Goal: Task Accomplishment & Management: Use online tool/utility

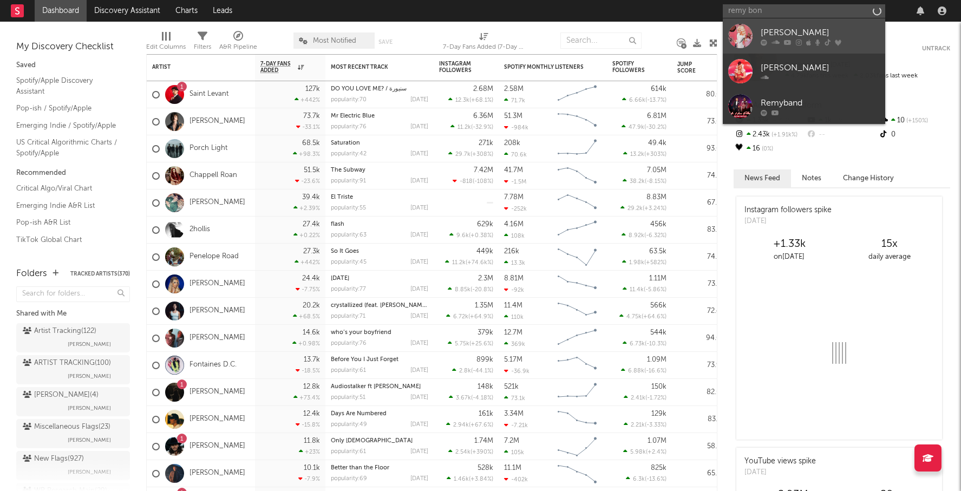
type input "remy bon"
click at [801, 27] on div "[PERSON_NAME]" at bounding box center [820, 32] width 119 height 13
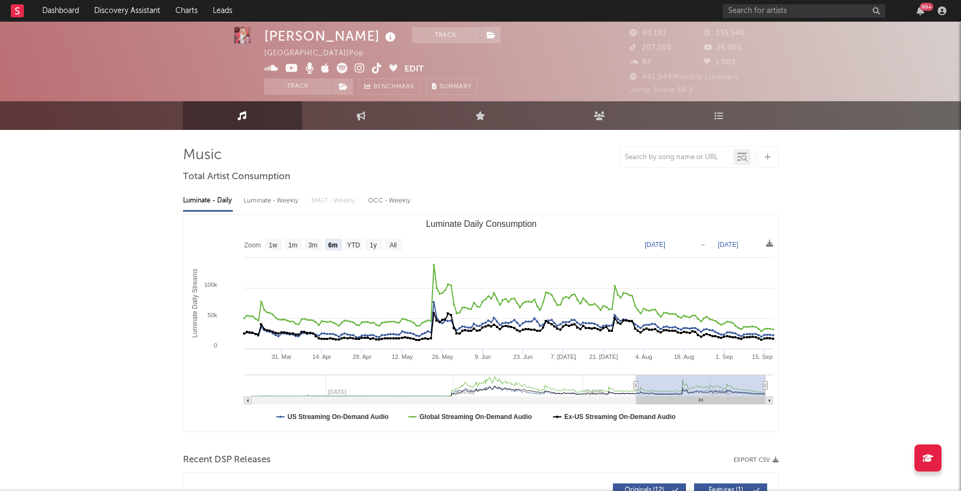
scroll to position [6, 0]
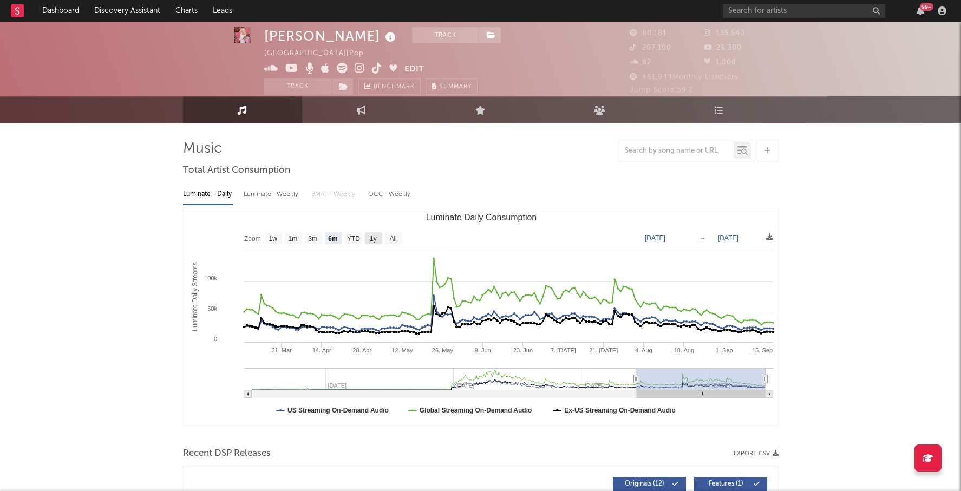
click at [375, 235] on text "1y" at bounding box center [373, 239] width 7 height 8
select select "1y"
type input "[DATE]"
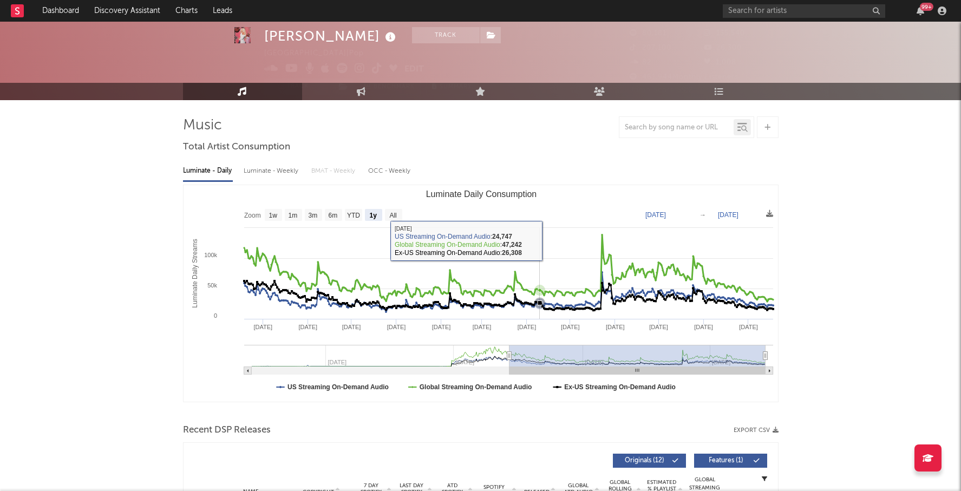
scroll to position [0, 0]
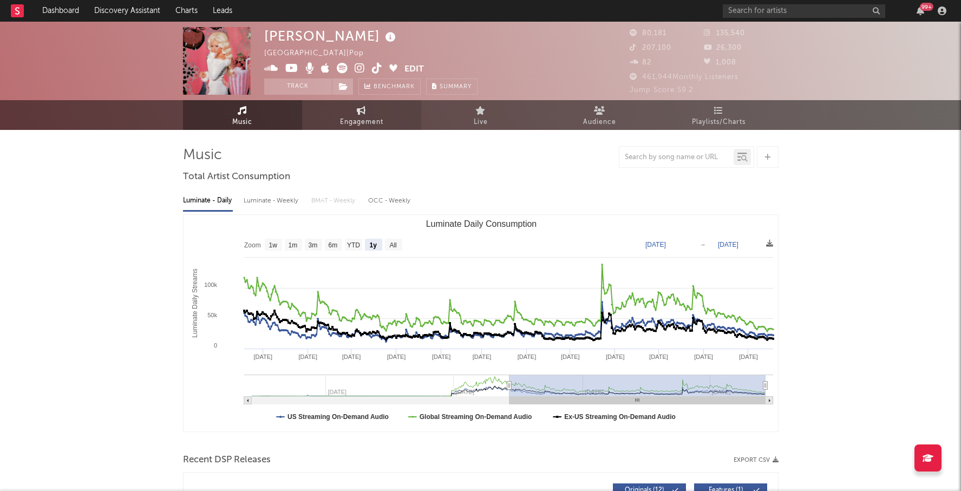
click at [370, 118] on span "Engagement" at bounding box center [361, 122] width 43 height 13
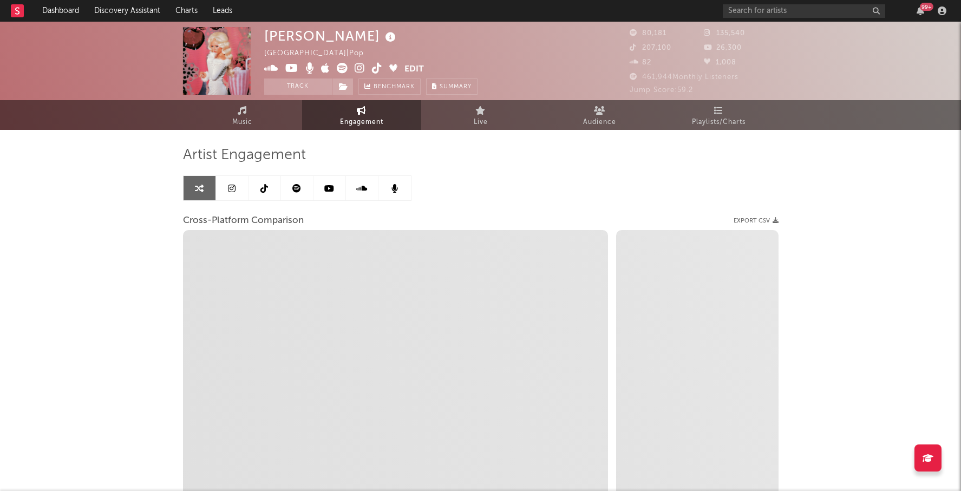
select select "1w"
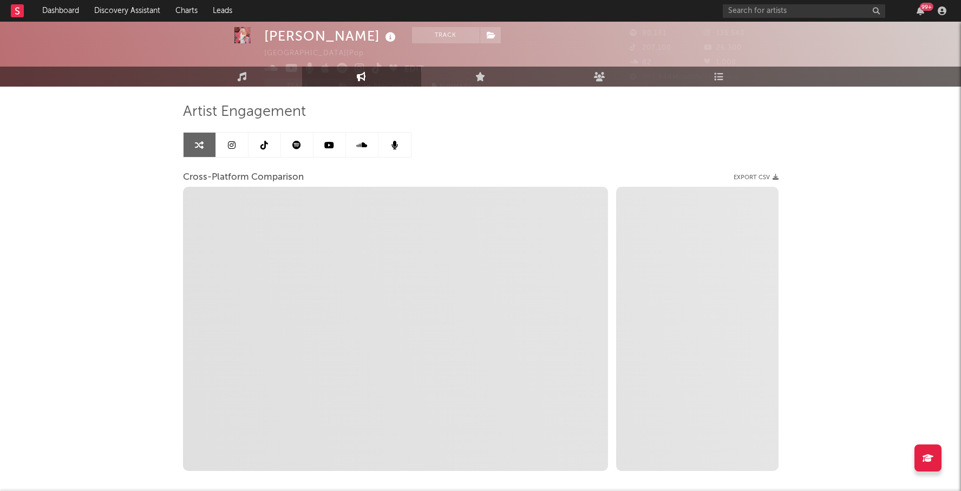
select select "1m"
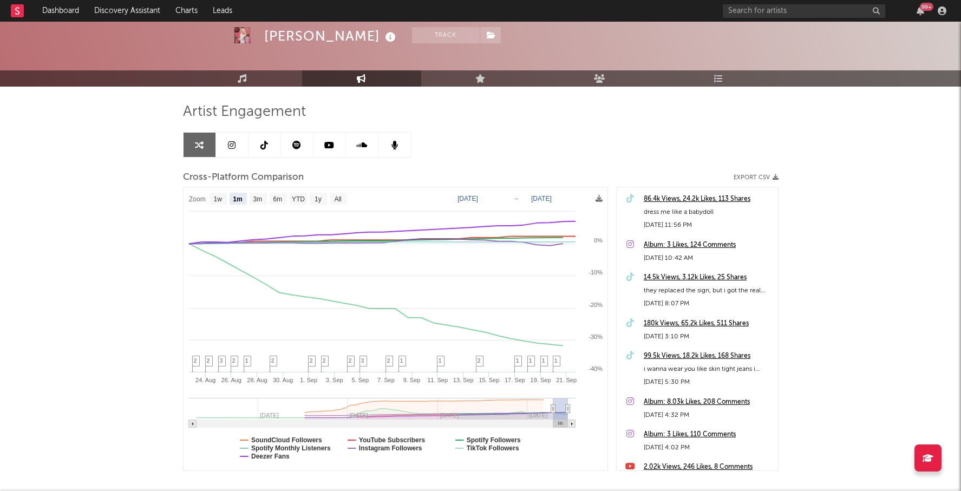
scroll to position [98, 0]
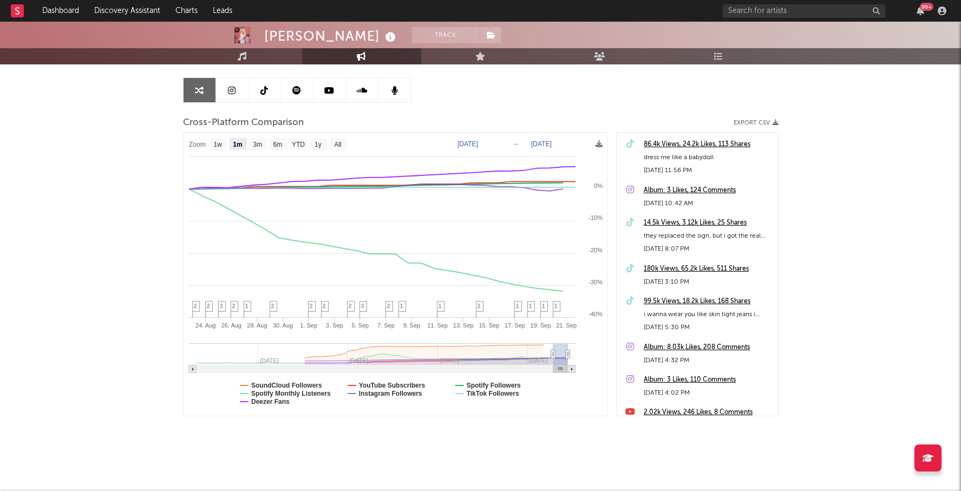
click at [701, 144] on div "86.4k Views, 24.2k Likes, 113 Shares" at bounding box center [708, 144] width 129 height 13
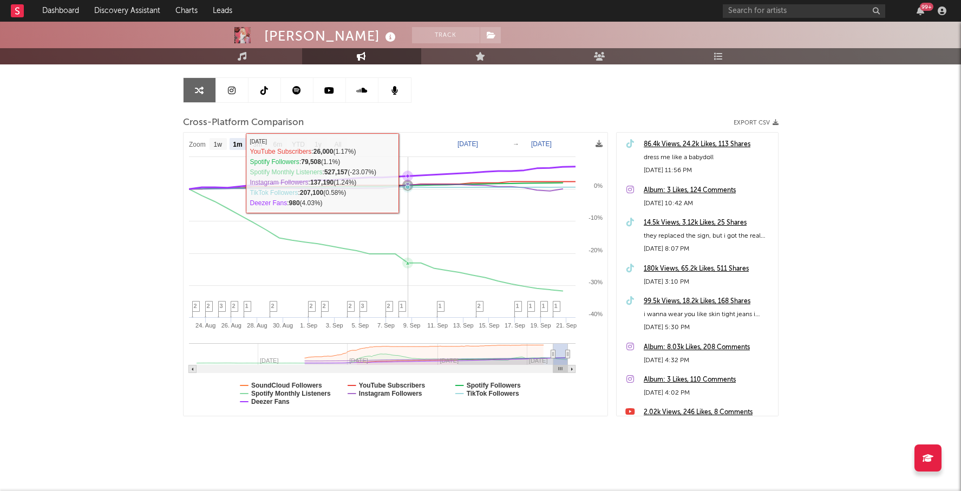
scroll to position [0, 0]
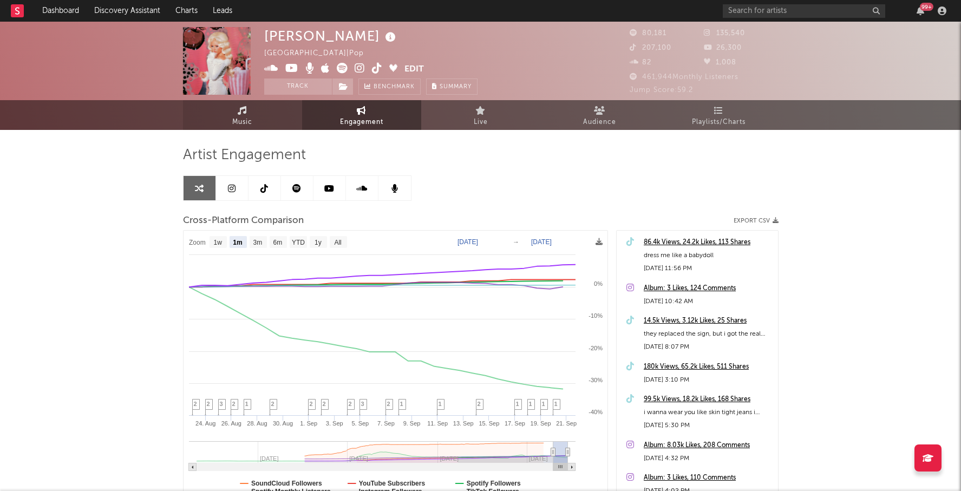
click at [261, 114] on link "Music" at bounding box center [242, 115] width 119 height 30
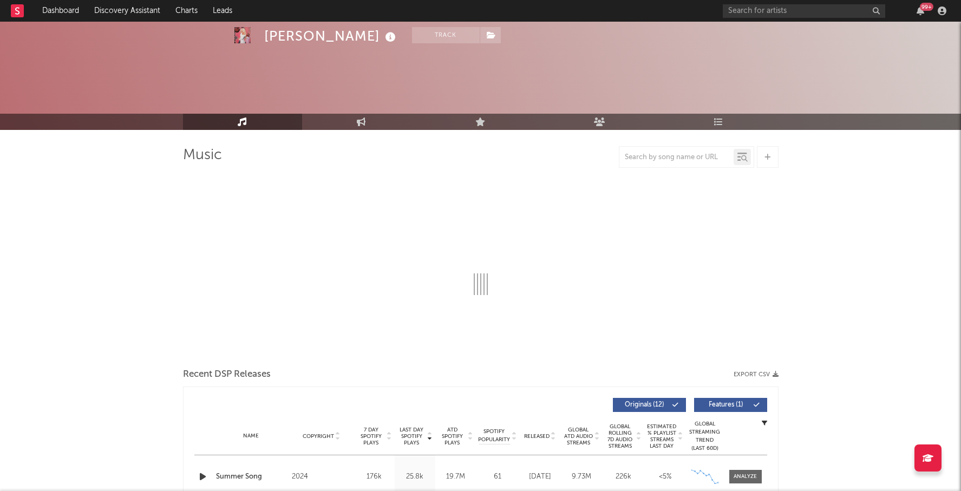
select select "6m"
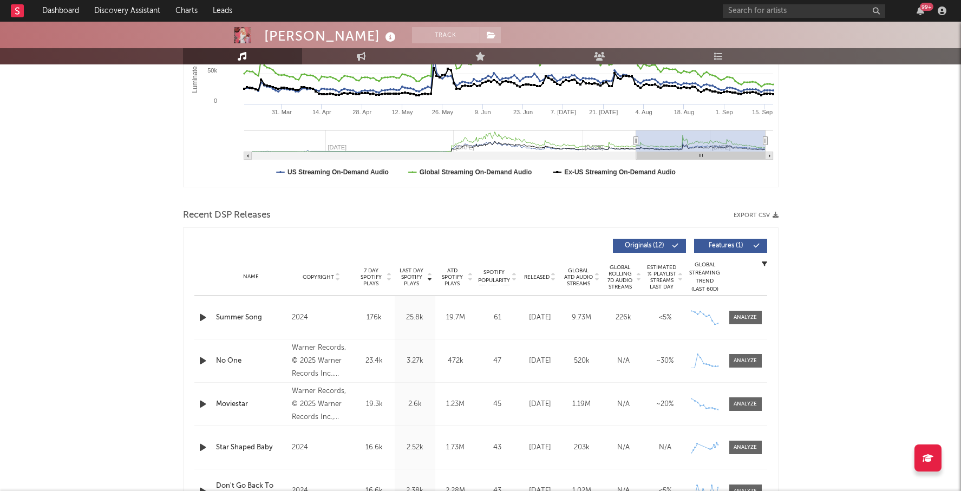
scroll to position [595, 0]
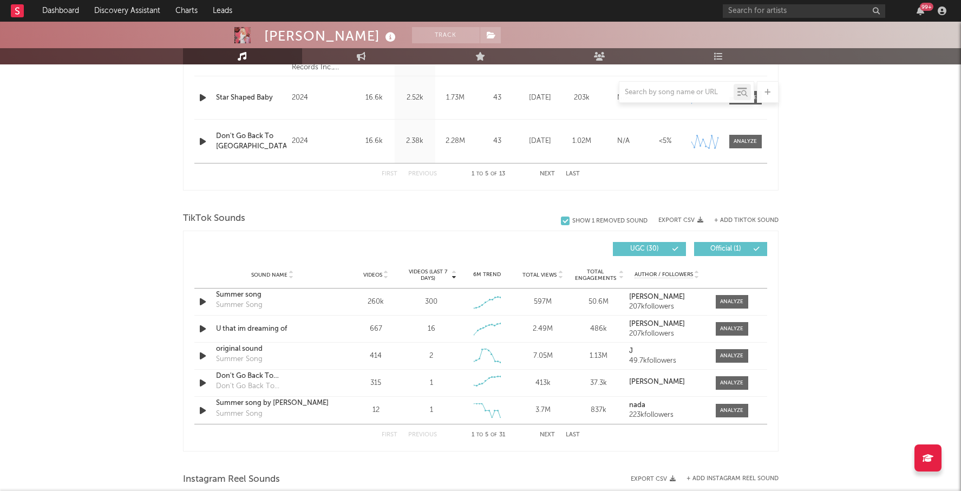
click at [745, 220] on button "+ Add TikTok Sound" at bounding box center [746, 221] width 64 height 6
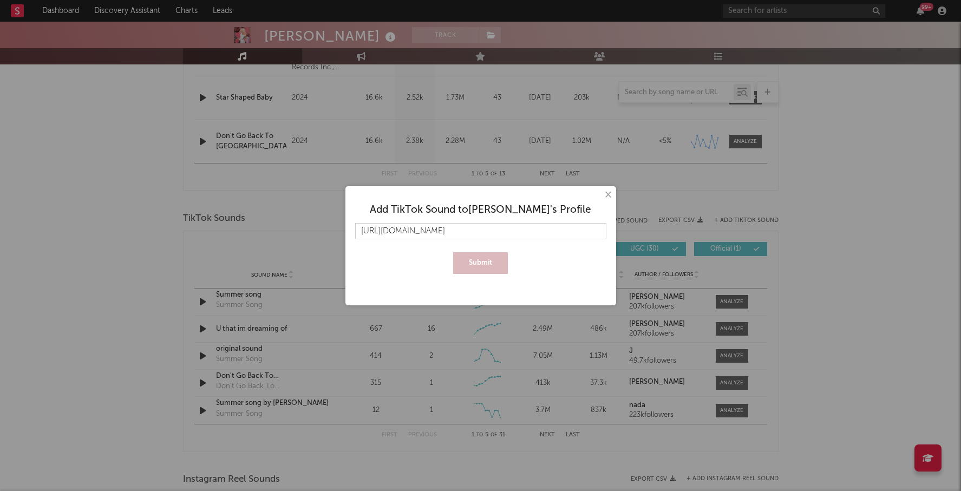
scroll to position [0, 16]
type input "[URL][DOMAIN_NAME]"
click at [481, 259] on button "Submit" at bounding box center [480, 263] width 55 height 22
